Goal: Information Seeking & Learning: Learn about a topic

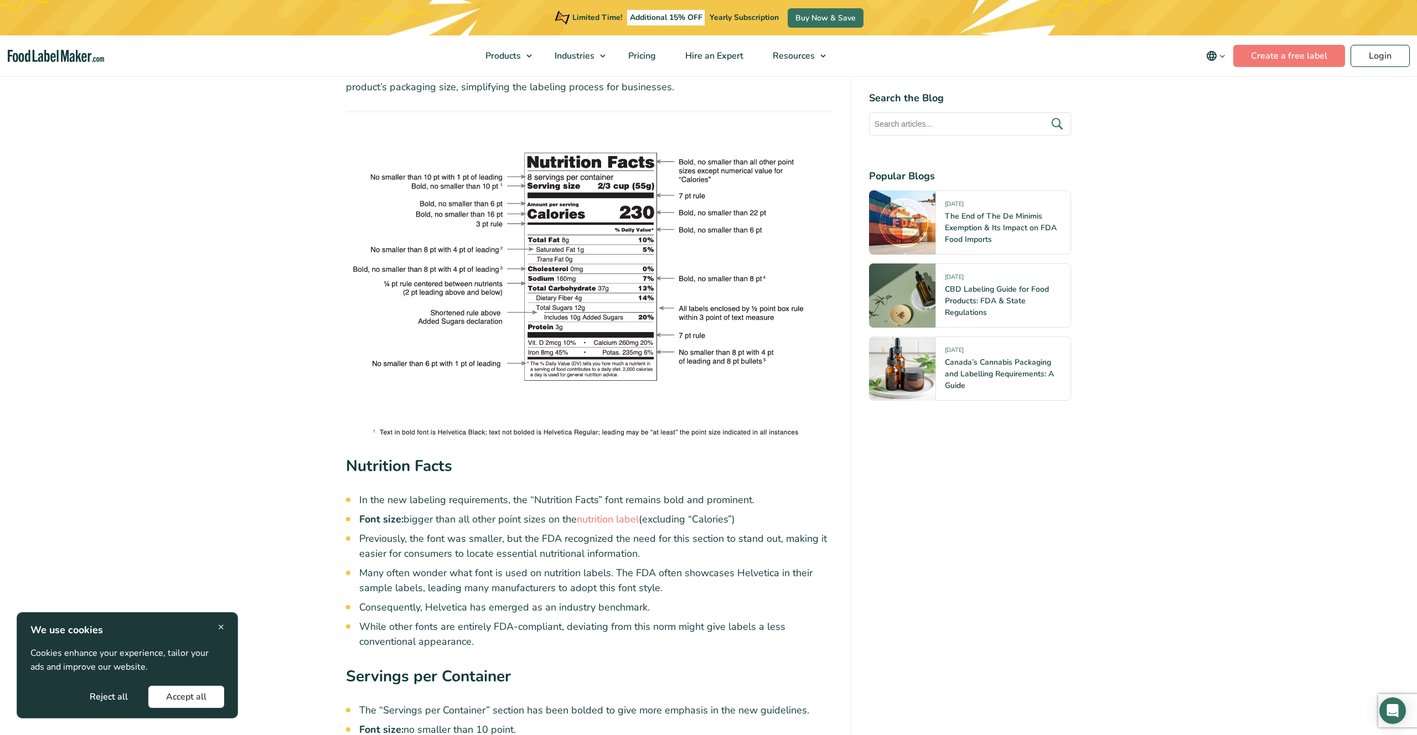
scroll to position [2124, 0]
click at [531, 193] on img at bounding box center [589, 276] width 487 height 328
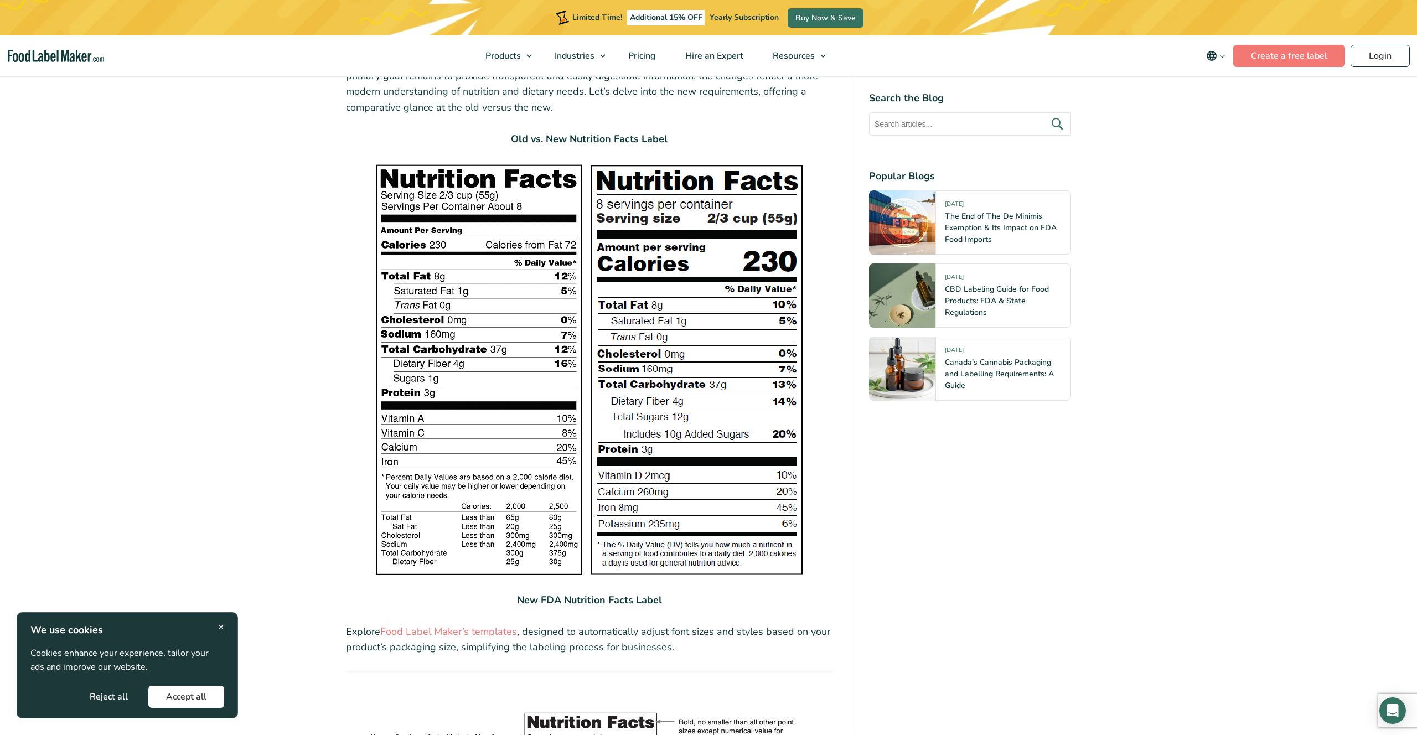
scroll to position [1562, 0]
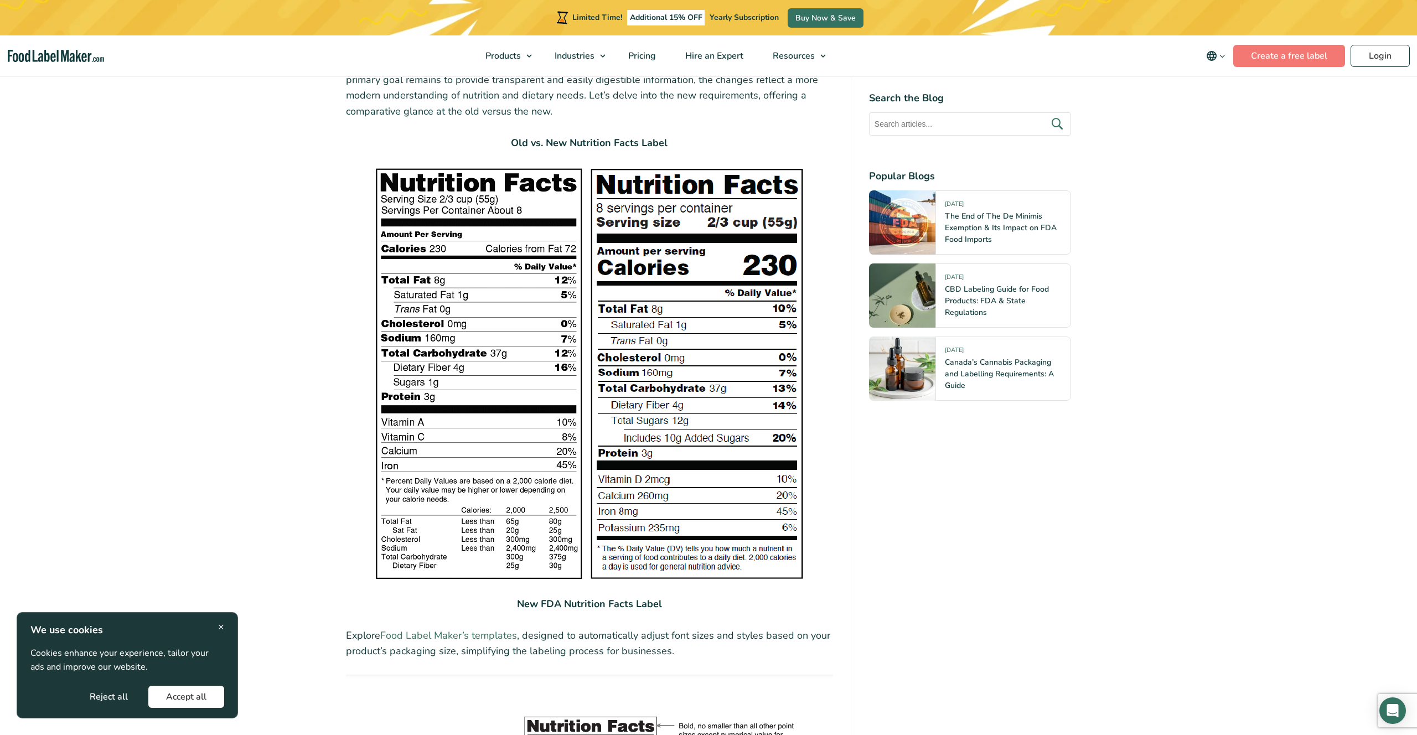
click at [475, 629] on link "Food Label Maker’s templates" at bounding box center [448, 635] width 137 height 13
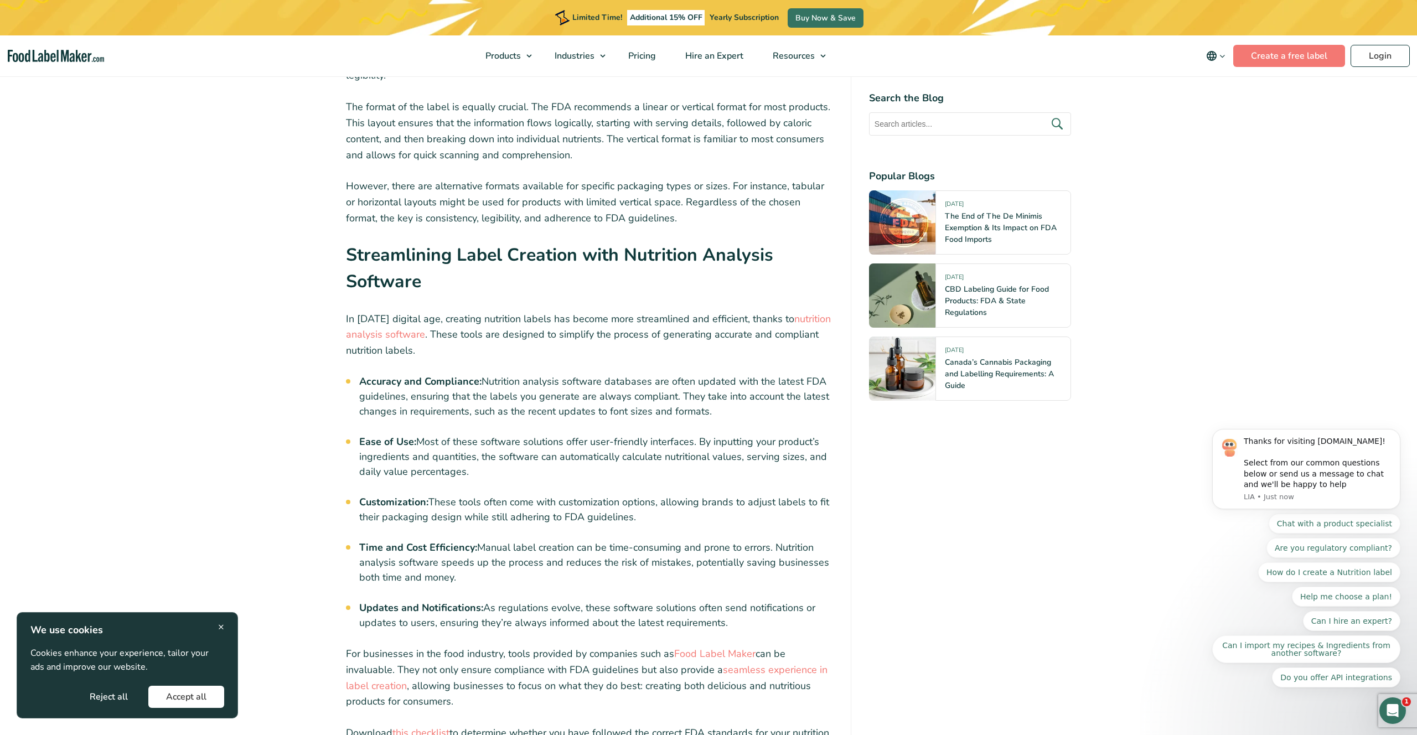
scroll to position [4120, 0]
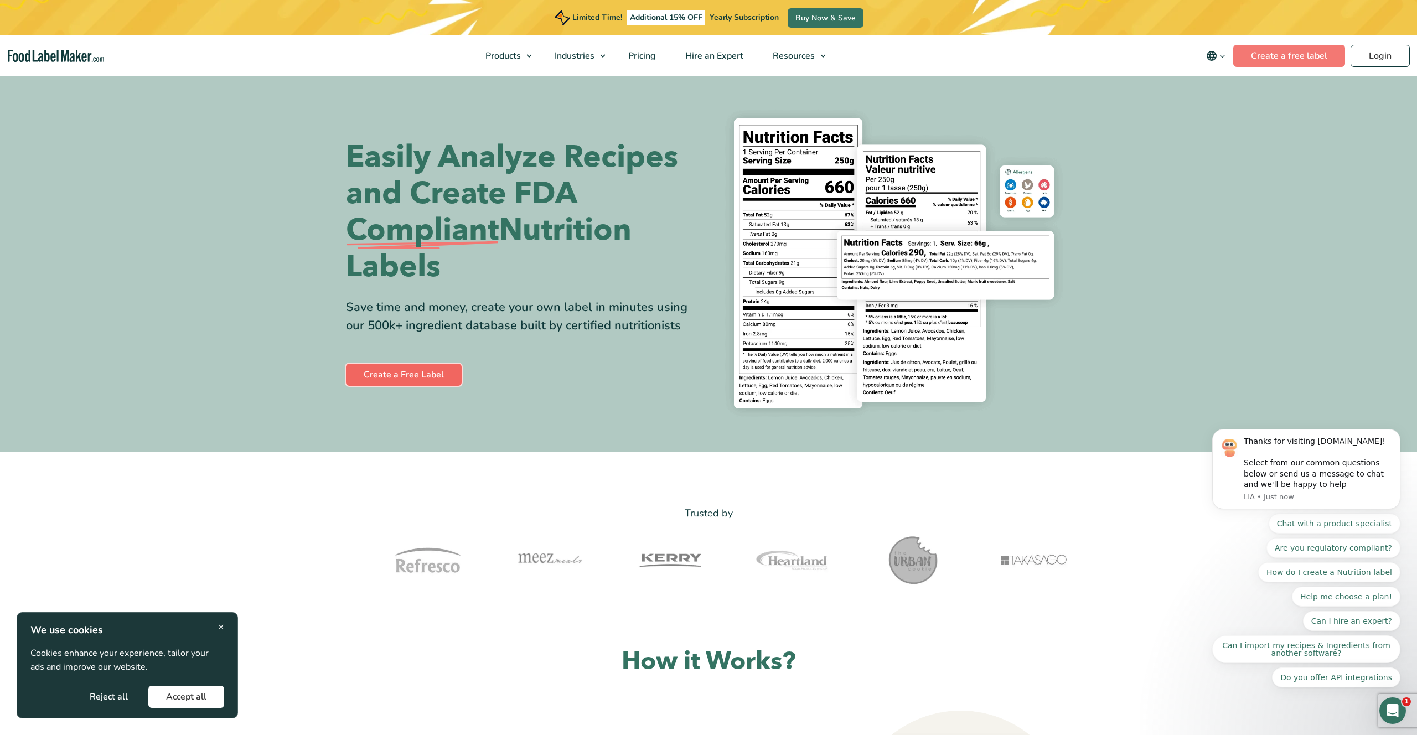
click at [402, 380] on link "Create a Free Label" at bounding box center [404, 375] width 116 height 22
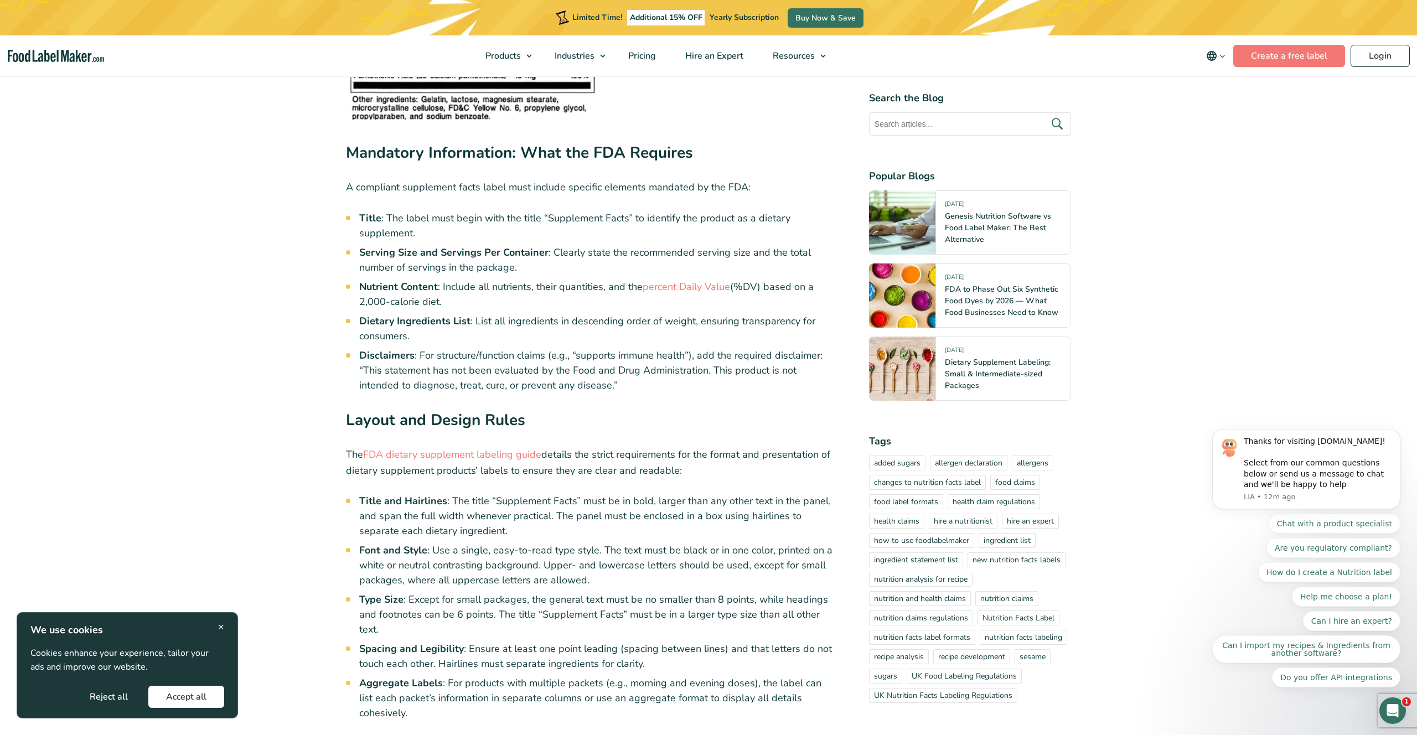
scroll to position [2934, 0]
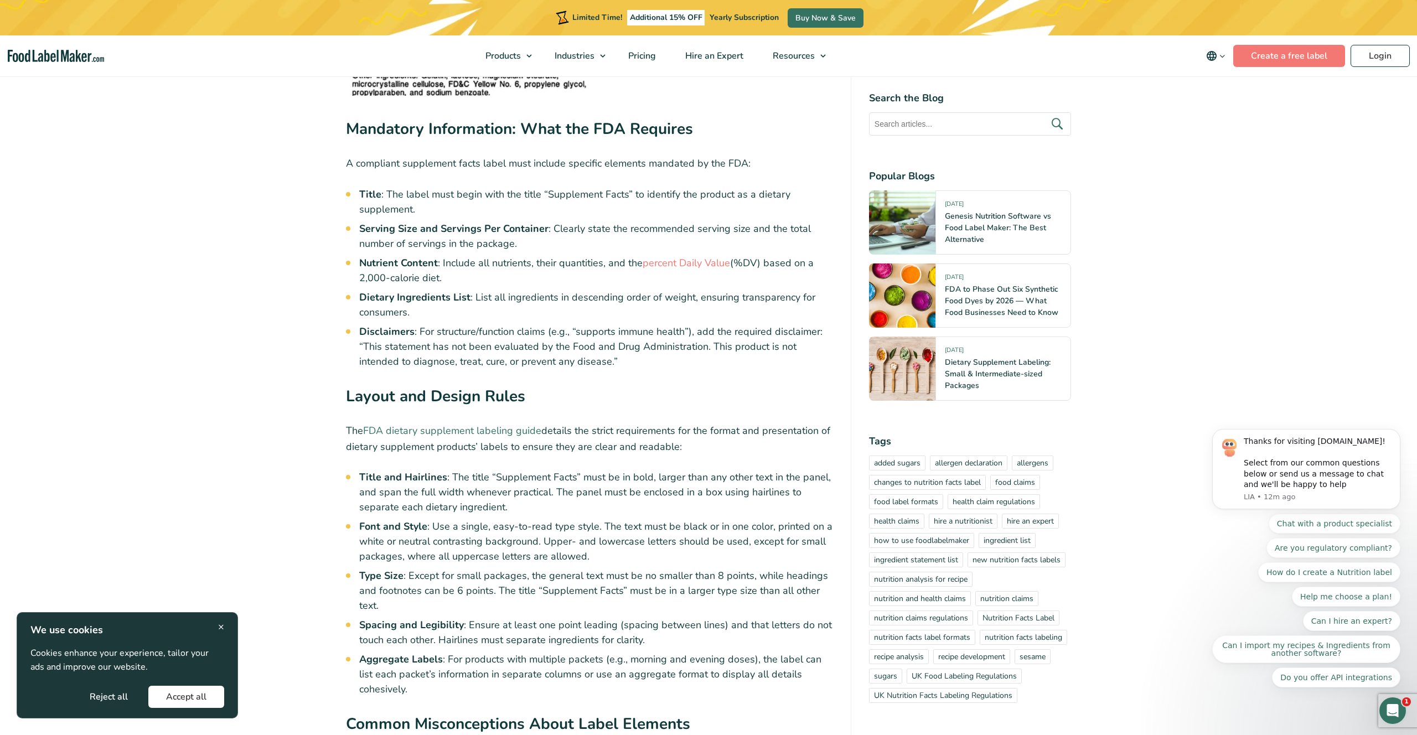
click at [493, 424] on link "FDA dietary supplement labeling guide" at bounding box center [452, 430] width 178 height 13
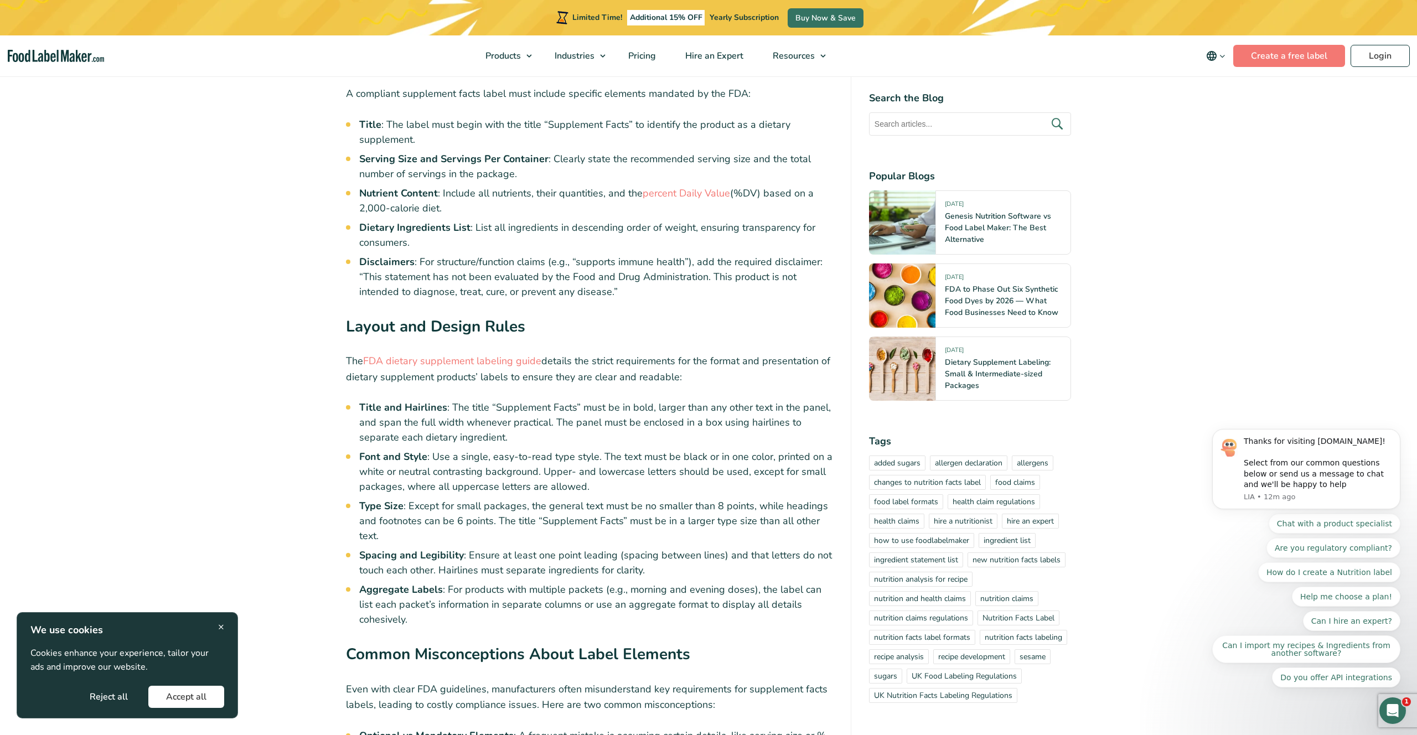
drag, startPoint x: 651, startPoint y: 474, endPoint x: 614, endPoint y: 475, distance: 37.1
click at [614, 499] on li "Type Size : Except for small packages, the general text must be no smaller than…" at bounding box center [596, 521] width 474 height 45
drag, startPoint x: 614, startPoint y: 475, endPoint x: 522, endPoint y: 472, distance: 91.9
click at [613, 499] on li "Type Size : Except for small packages, the general text must be no smaller than…" at bounding box center [596, 521] width 474 height 45
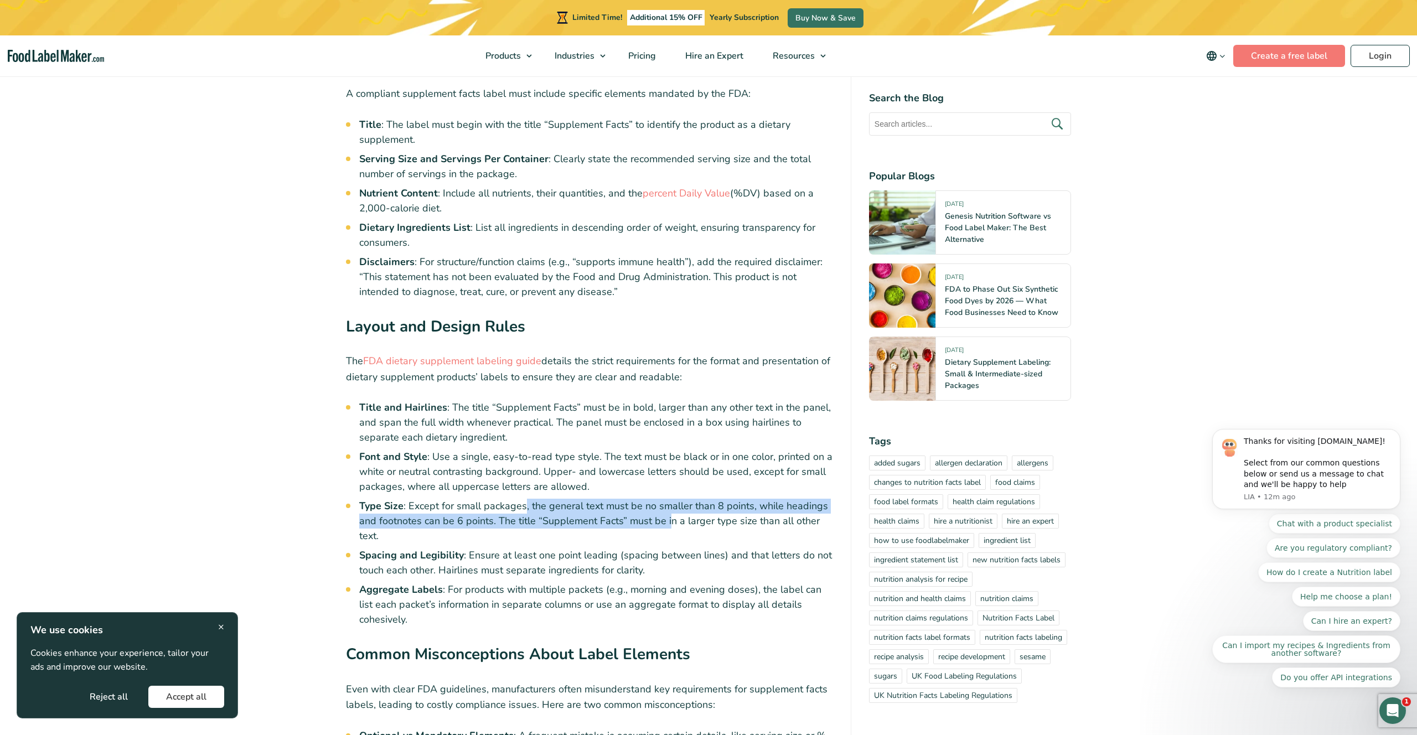
drag, startPoint x: 526, startPoint y: 472, endPoint x: 667, endPoint y: 488, distance: 142.0
click at [667, 499] on li "Type Size : Except for small packages, the general text must be no smaller than…" at bounding box center [596, 521] width 474 height 45
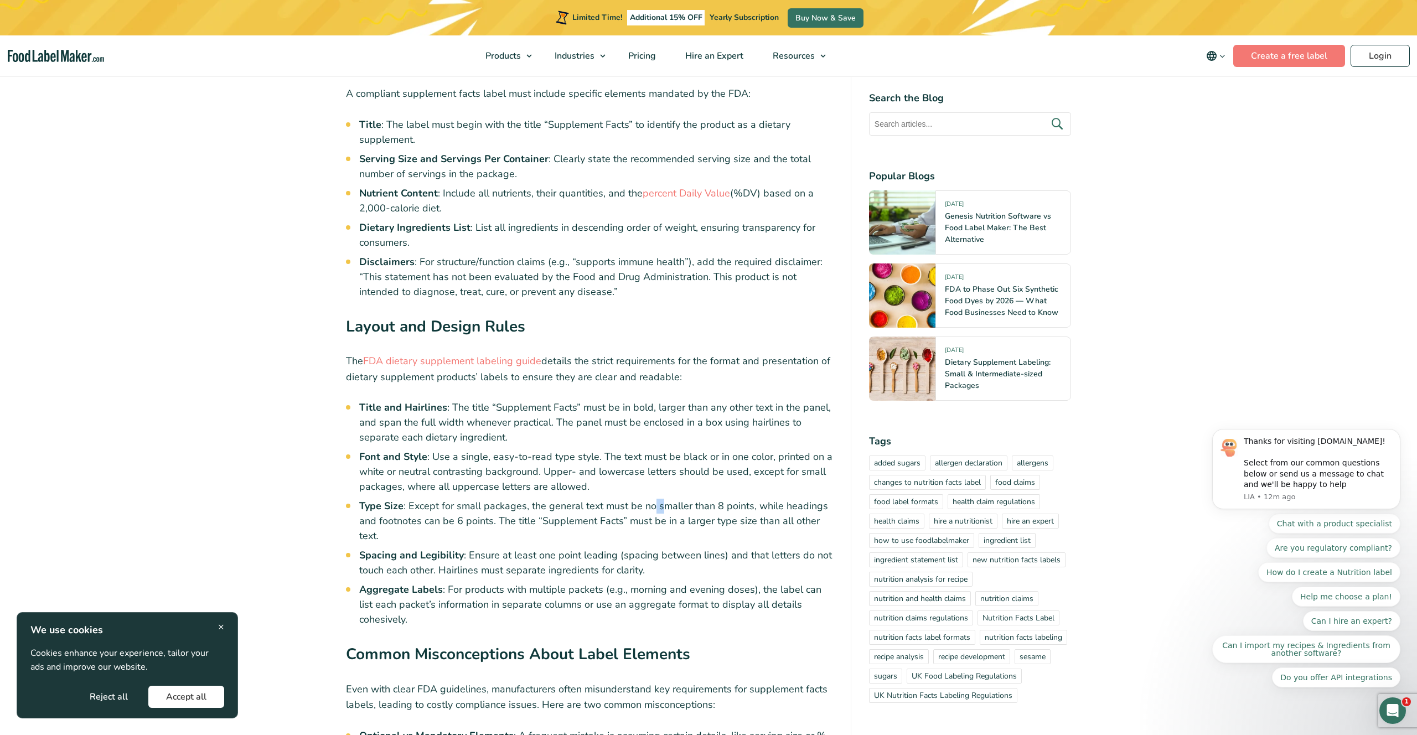
drag, startPoint x: 658, startPoint y: 466, endPoint x: 652, endPoint y: 471, distance: 7.8
click at [652, 499] on li "Type Size : Except for small packages, the general text must be no smaller than…" at bounding box center [596, 521] width 474 height 45
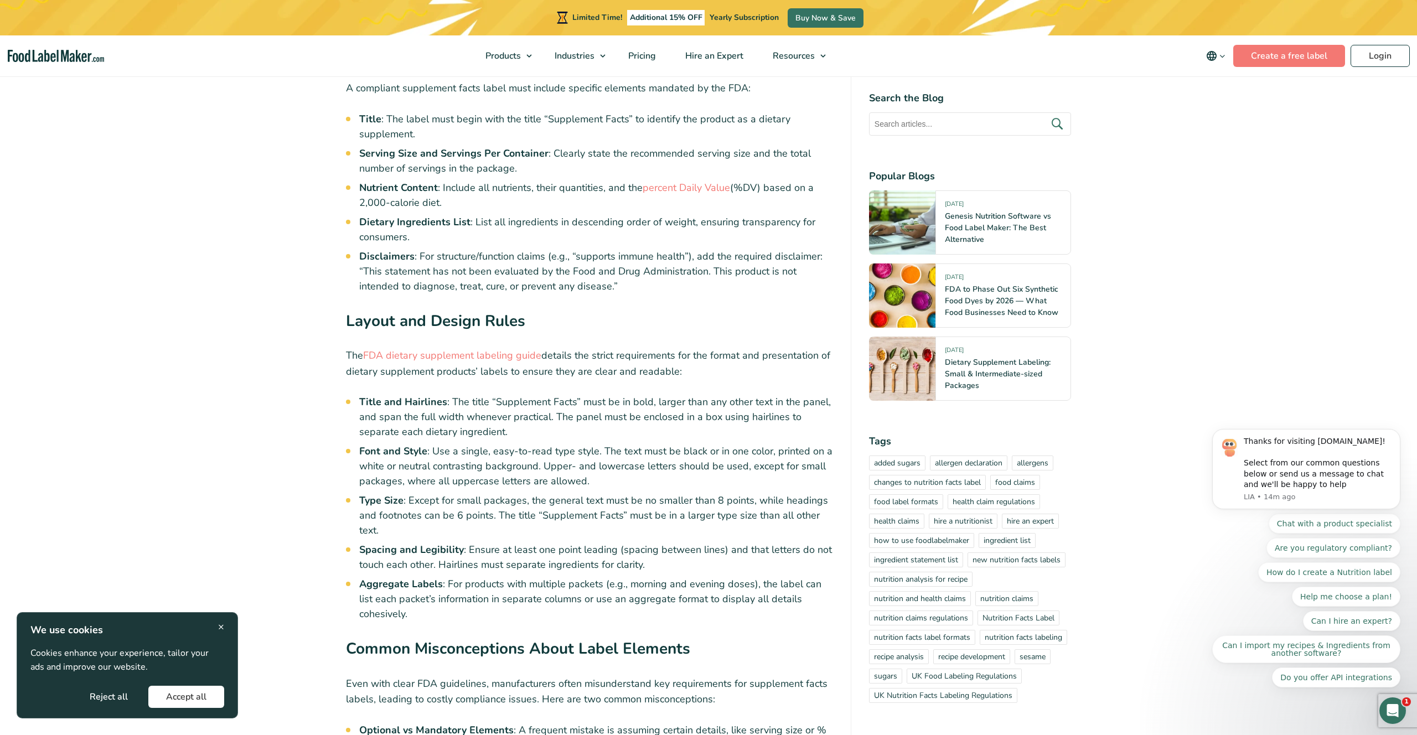
scroll to position [3019, 0]
